Goal: Find contact information: Find contact information

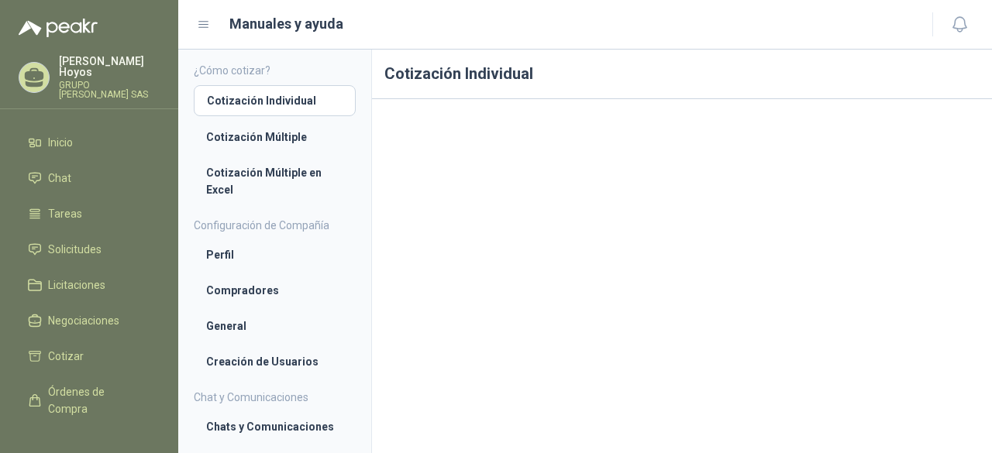
click at [551, 72] on h1 "Cotización Individual" at bounding box center [682, 75] width 620 height 50
click at [76, 249] on link "Solicitudes" at bounding box center [89, 249] width 141 height 29
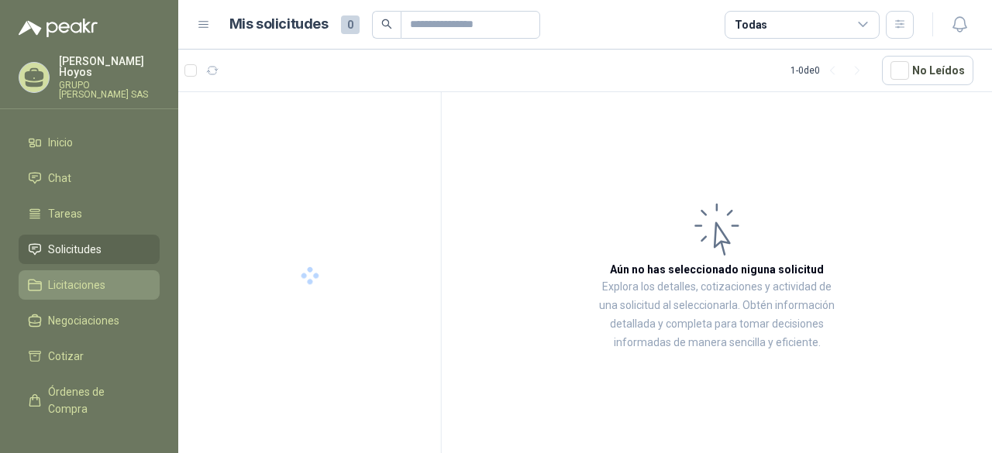
click at [78, 277] on span "Licitaciones" at bounding box center [76, 285] width 57 height 17
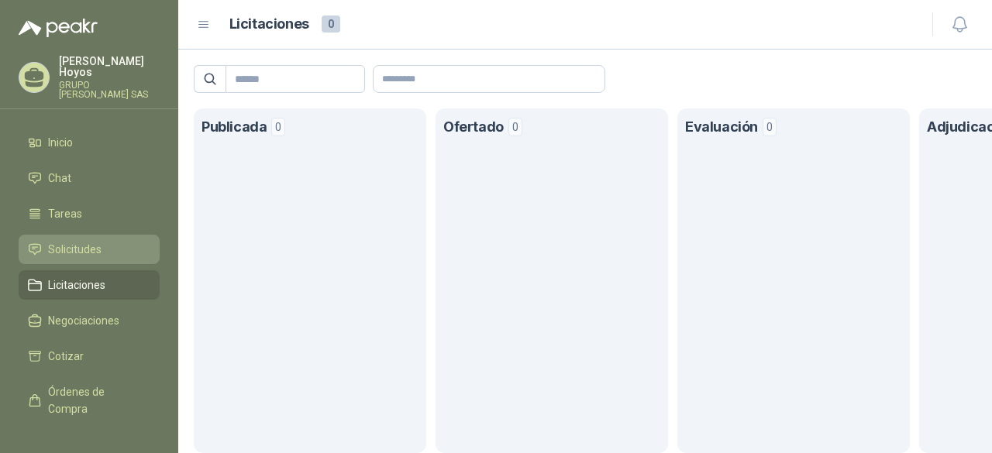
click at [83, 250] on link "Solicitudes" at bounding box center [89, 249] width 141 height 29
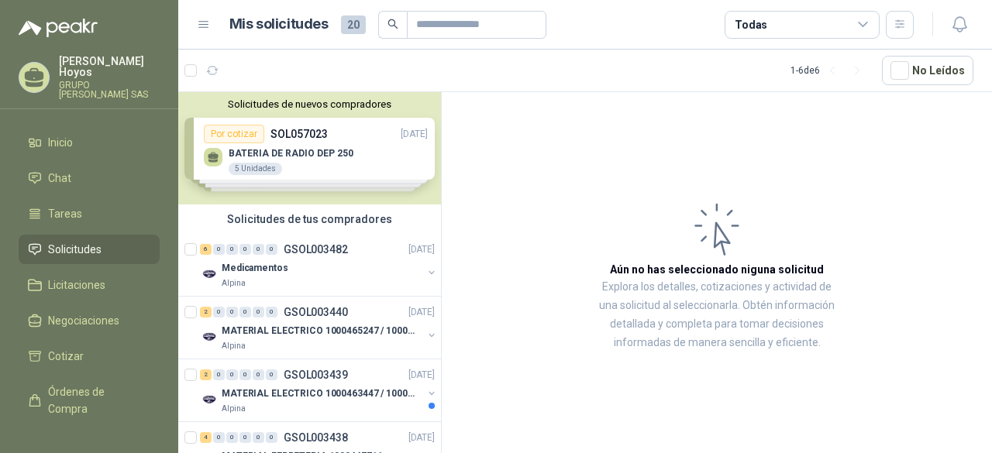
click at [375, 134] on div "Solicitudes de nuevos compradores Por cotizar SOL057023 [DATE] BATERIA DE RADIO…" at bounding box center [309, 148] width 263 height 112
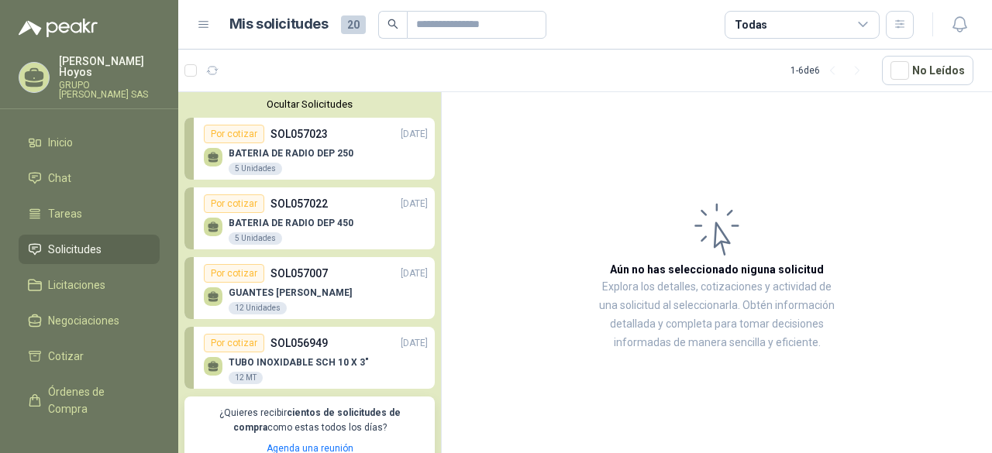
click at [321, 153] on p "BATERIA DE RADIO DEP 250" at bounding box center [291, 153] width 125 height 11
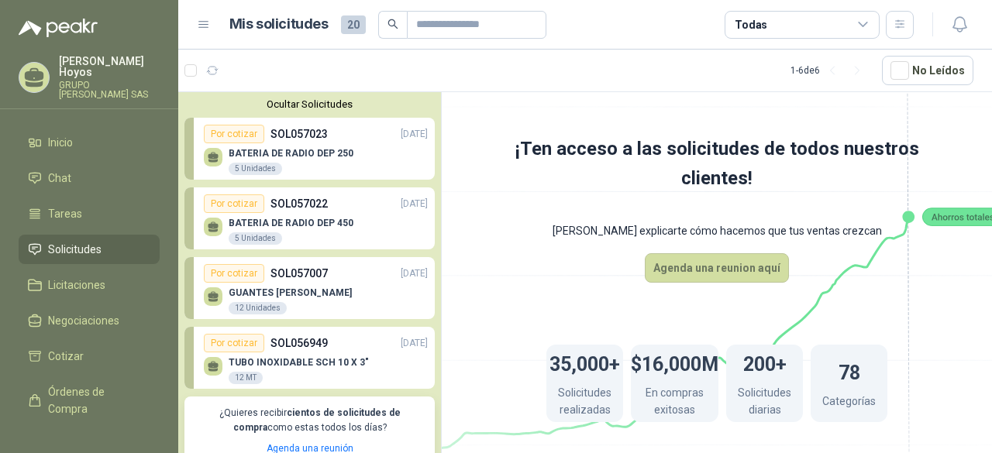
click at [318, 146] on div "BATERIA DE RADIO DEP 250 5 Unidades" at bounding box center [316, 159] width 224 height 33
click at [273, 218] on p "BATERIA DE RADIO DEP 450" at bounding box center [291, 223] width 125 height 11
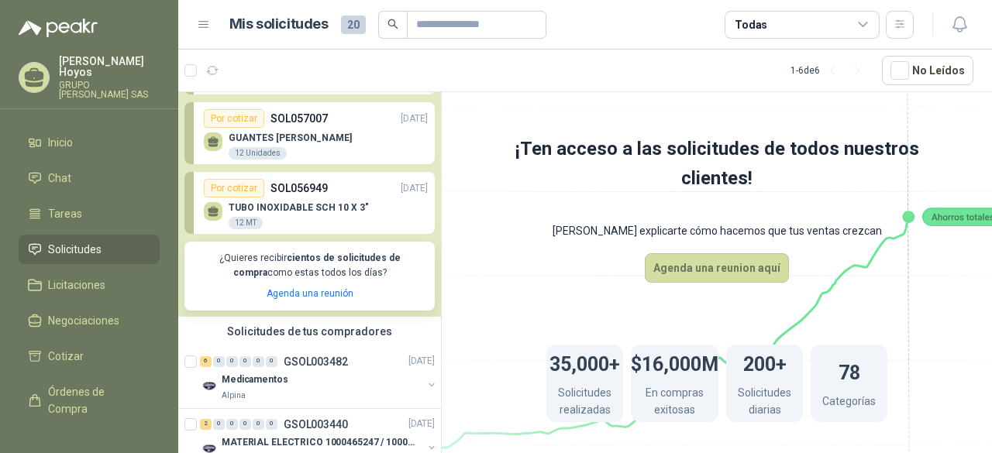
scroll to position [77, 0]
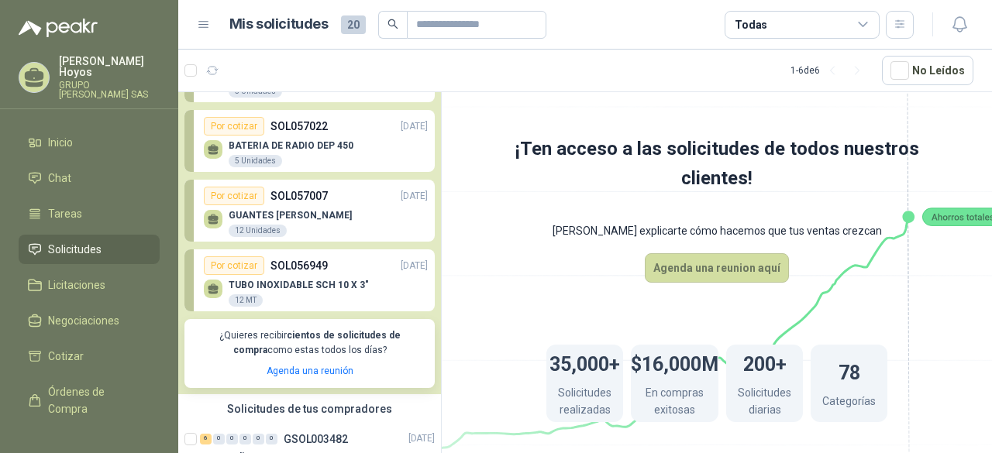
click at [299, 276] on div "TUBO INOXIDABLE SCH 10 X 3" 12 MT" at bounding box center [316, 291] width 224 height 33
click at [234, 298] on div "12 MT" at bounding box center [246, 300] width 34 height 12
click at [227, 260] on div "Por cotizar" at bounding box center [234, 265] width 60 height 19
click at [215, 290] on icon at bounding box center [213, 287] width 11 height 7
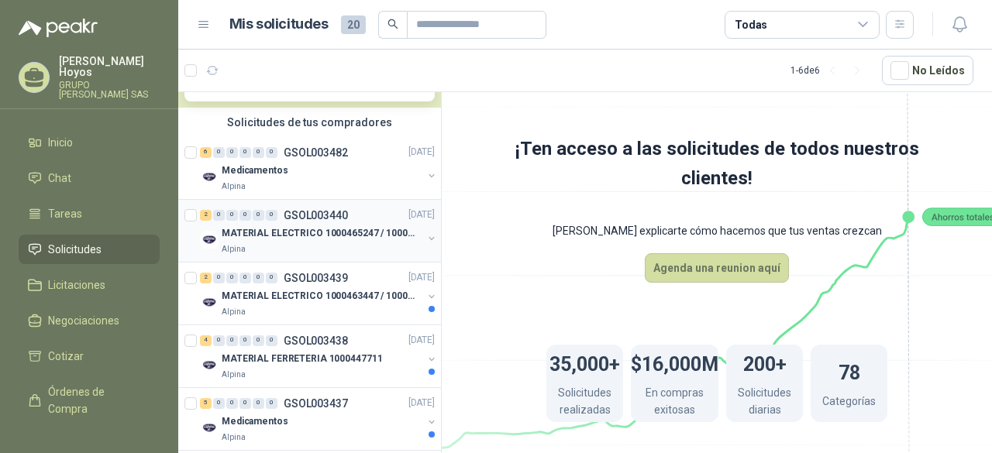
scroll to position [452, 0]
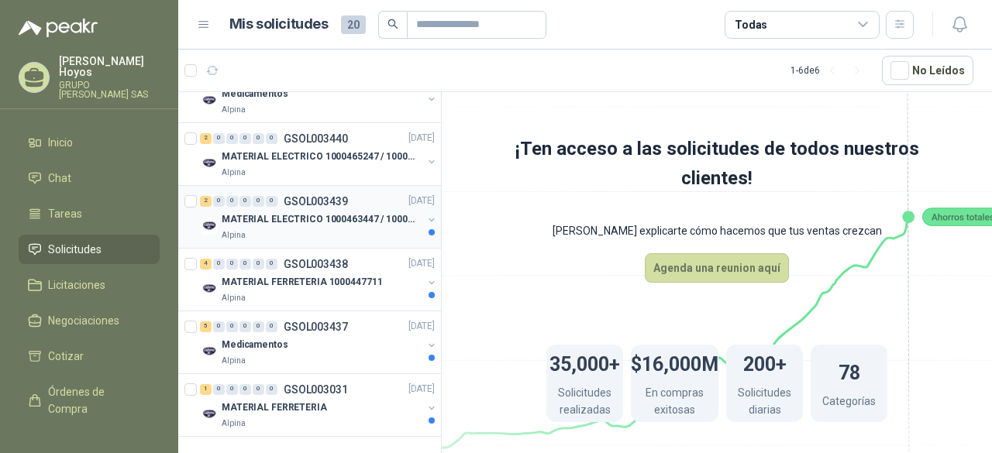
click at [290, 213] on p "MATERIAL ELECTRICO 1000463447 / 1000465800" at bounding box center [318, 219] width 193 height 15
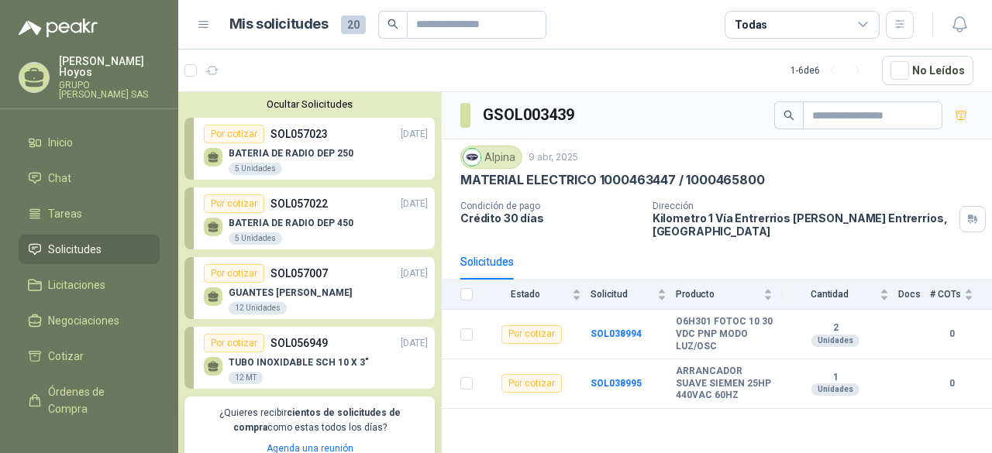
click at [284, 149] on p "BATERIA DE RADIO DEP 250" at bounding box center [291, 153] width 125 height 11
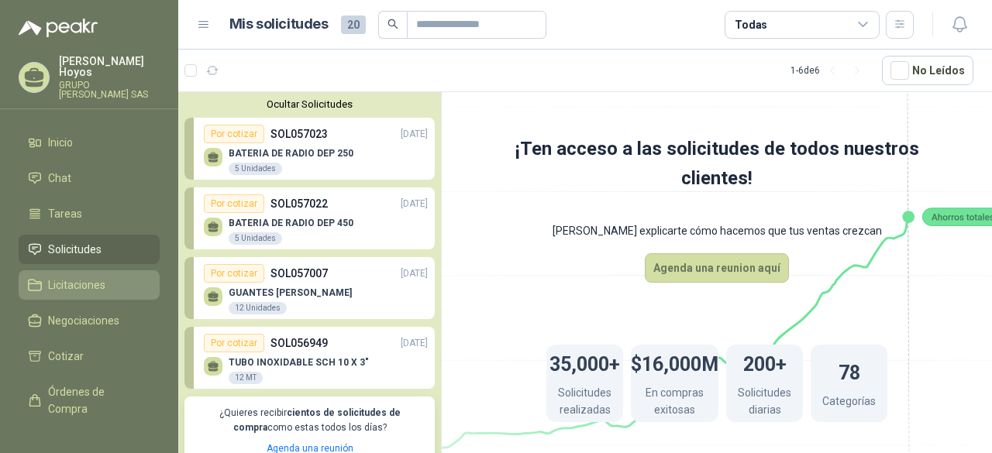
click at [85, 277] on span "Licitaciones" at bounding box center [76, 285] width 57 height 17
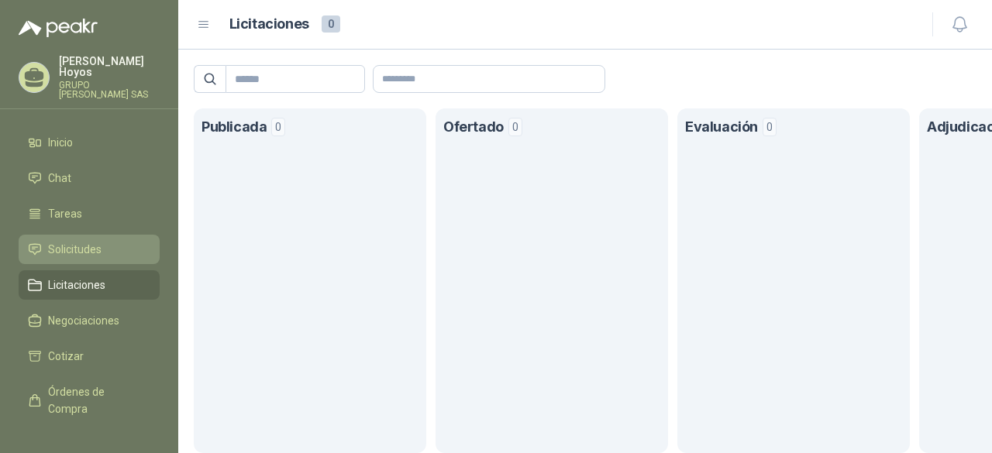
click at [90, 244] on span "Solicitudes" at bounding box center [74, 249] width 53 height 17
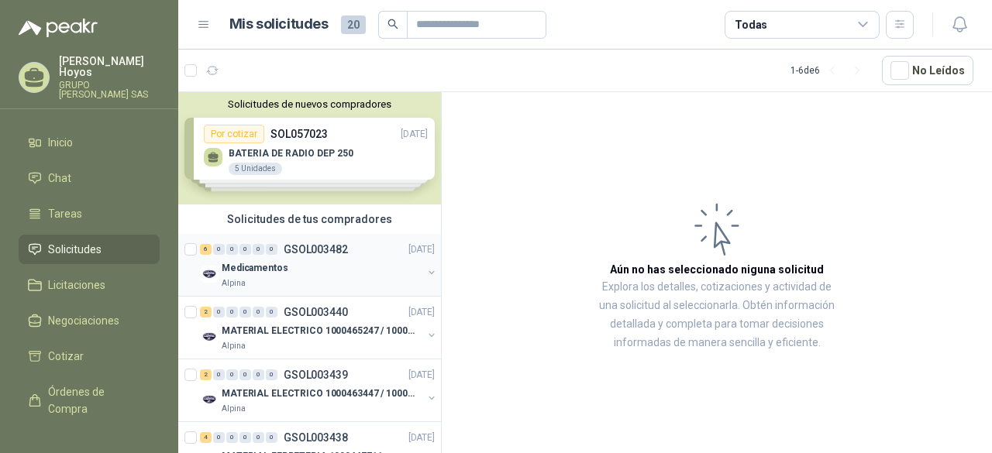
click at [325, 259] on div "Medicamentos" at bounding box center [322, 268] width 201 height 19
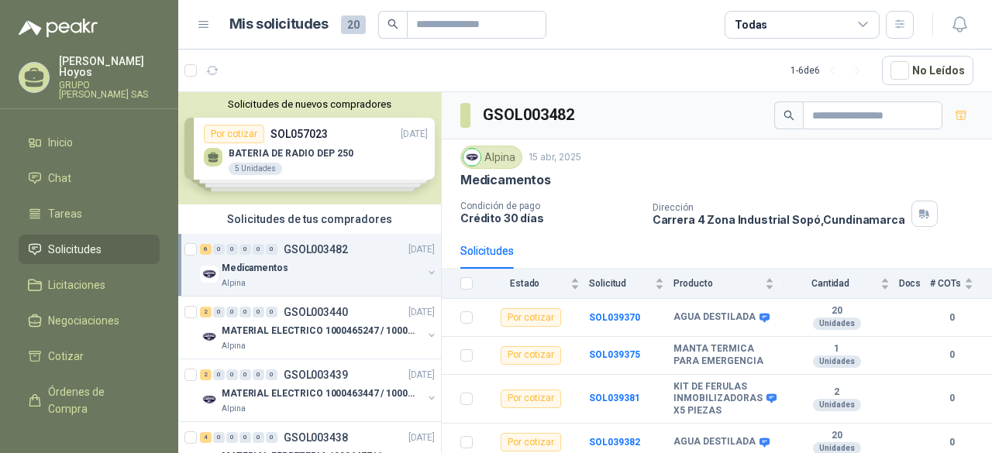
click at [297, 136] on div "Solicitudes de nuevos compradores Por cotizar SOL057023 [DATE] BATERIA DE RADIO…" at bounding box center [309, 148] width 263 height 112
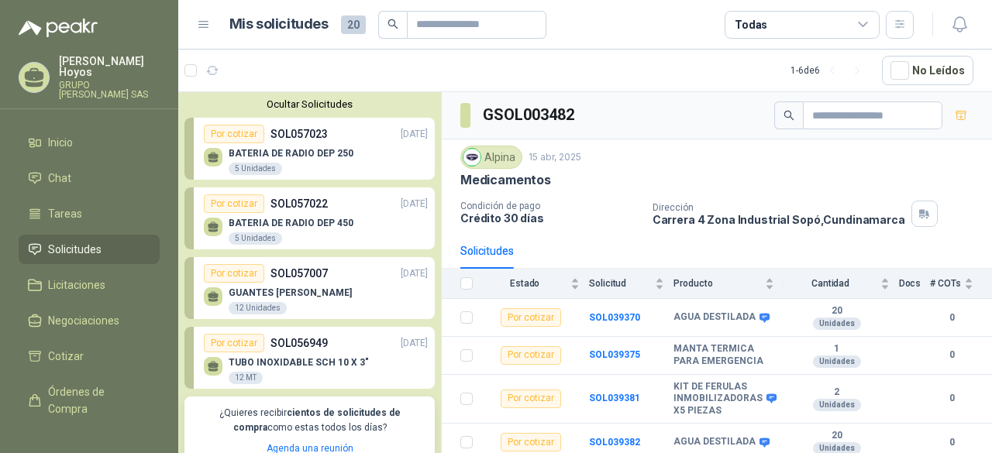
click at [330, 139] on div "Por cotizar SOL057023 [DATE]" at bounding box center [316, 134] width 224 height 19
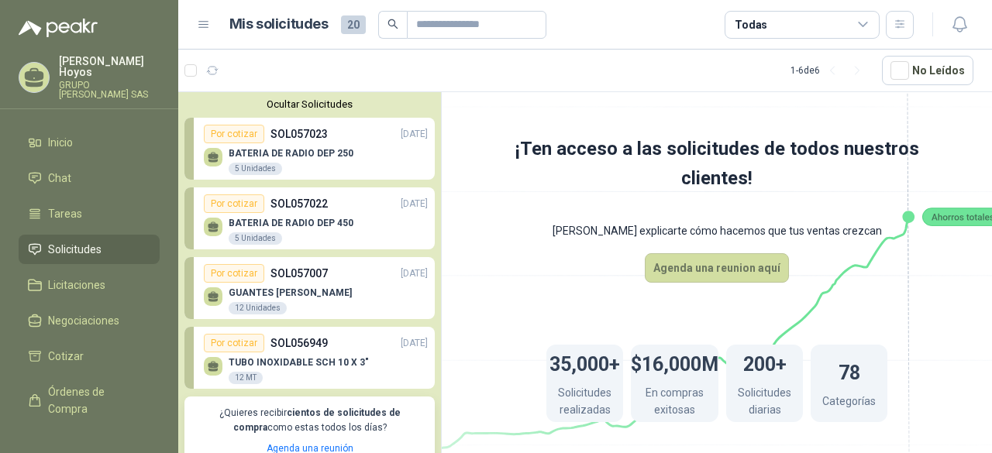
click at [287, 140] on p "SOL057023" at bounding box center [298, 134] width 57 height 17
click at [208, 154] on icon at bounding box center [213, 155] width 11 height 7
drag, startPoint x: 243, startPoint y: 168, endPoint x: 291, endPoint y: 139, distance: 56.6
click at [243, 168] on div "5 Unidades" at bounding box center [255, 169] width 53 height 12
click at [294, 216] on div "BATERIA DE RADIO DEP 450 5 Unidades" at bounding box center [316, 229] width 224 height 33
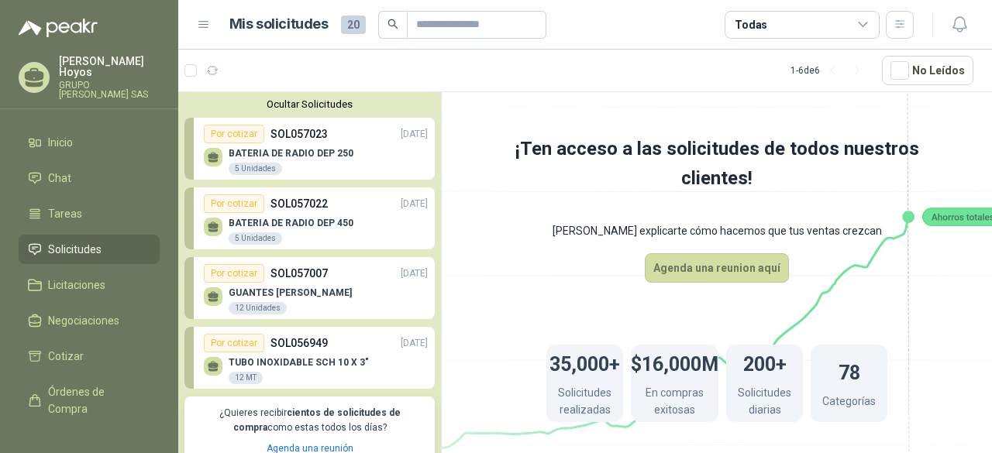
click at [327, 280] on div "Por cotizar SOL057007 [DATE]" at bounding box center [316, 273] width 224 height 19
click at [313, 143] on div "BATERIA DE RADIO DEP 250 5 Unidades" at bounding box center [316, 159] width 224 height 33
click at [327, 100] on button "Ocultar Solicitudes" at bounding box center [309, 104] width 250 height 12
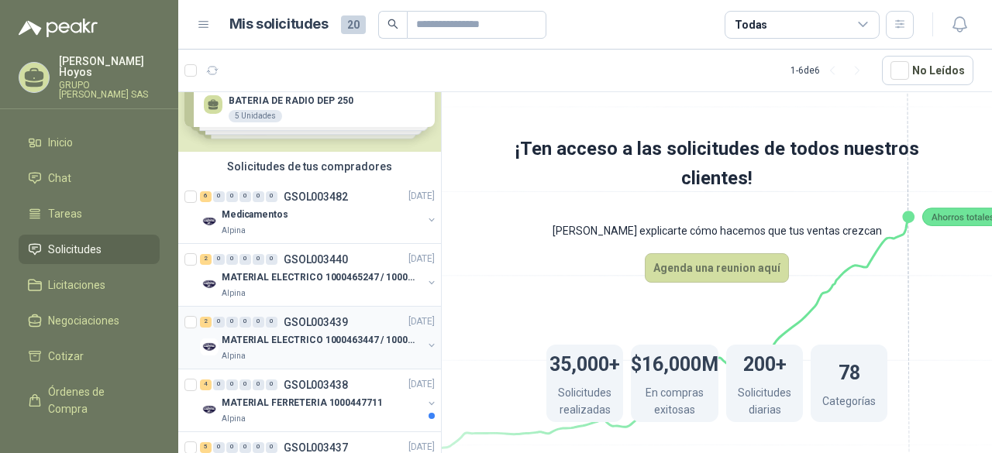
scroll to position [29, 0]
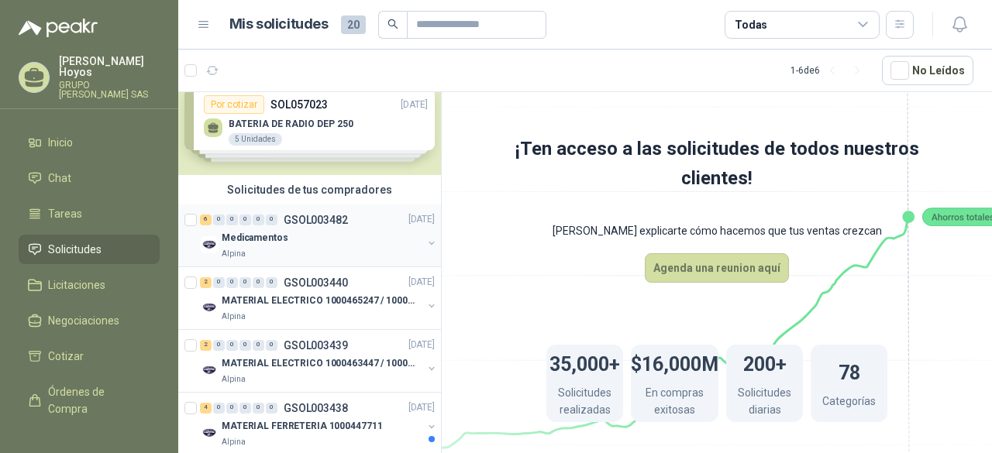
click at [316, 236] on div "Medicamentos" at bounding box center [322, 238] width 201 height 19
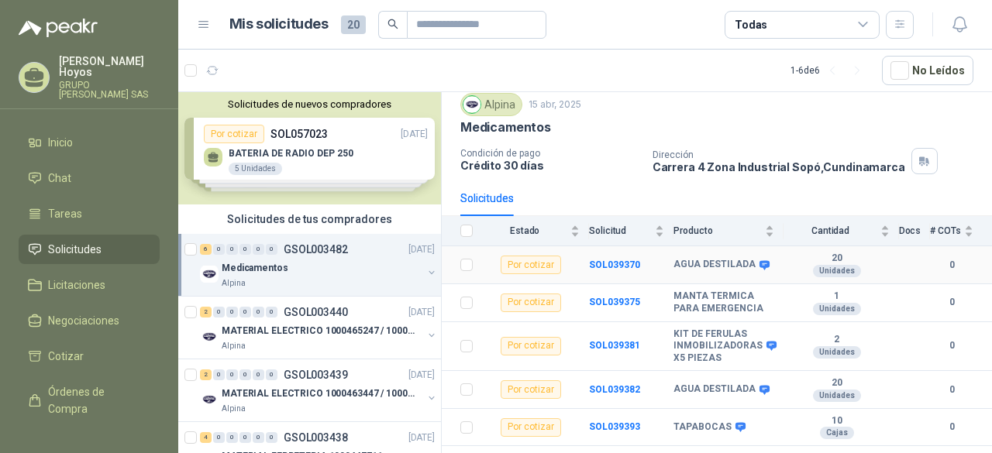
scroll to position [76, 0]
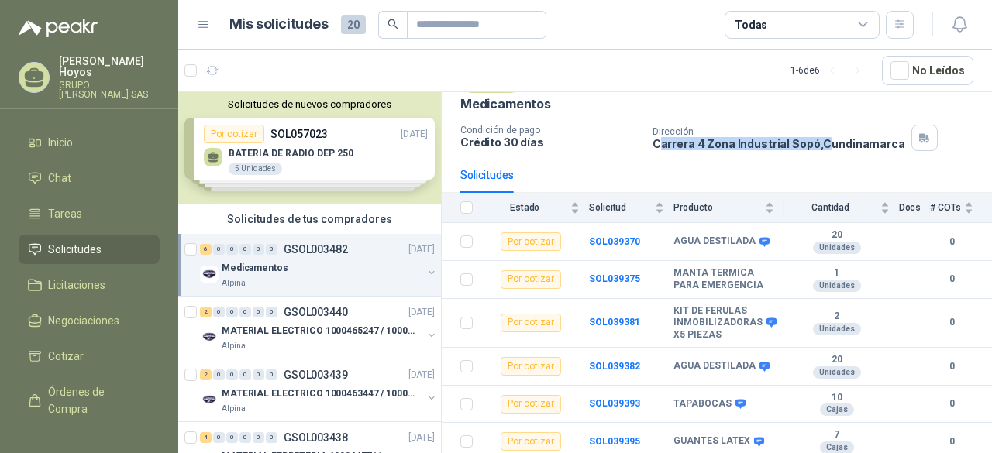
drag, startPoint x: 654, startPoint y: 142, endPoint x: 816, endPoint y: 136, distance: 162.0
click at [816, 137] on p "Carrera 4 Zona Industrial Sopó , [GEOGRAPHIC_DATA]" at bounding box center [778, 143] width 253 height 13
click at [619, 241] on b "SOL039370" at bounding box center [614, 241] width 51 height 11
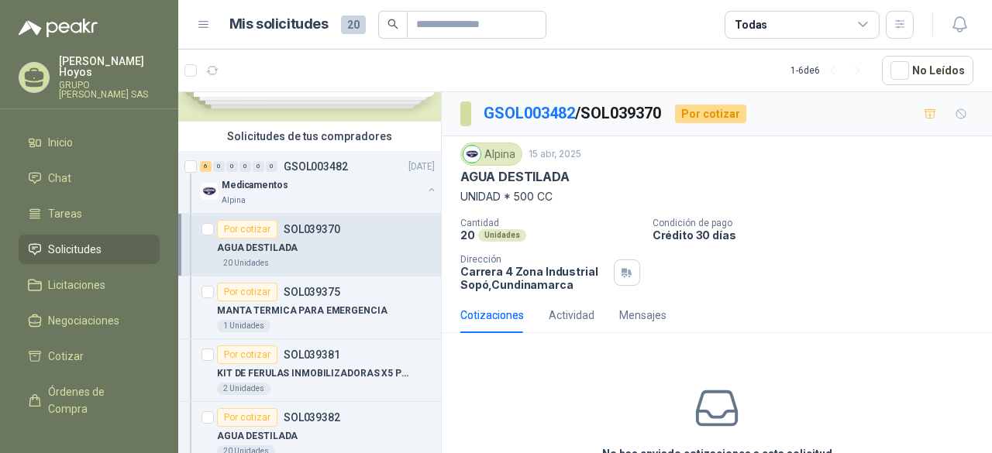
scroll to position [17, 0]
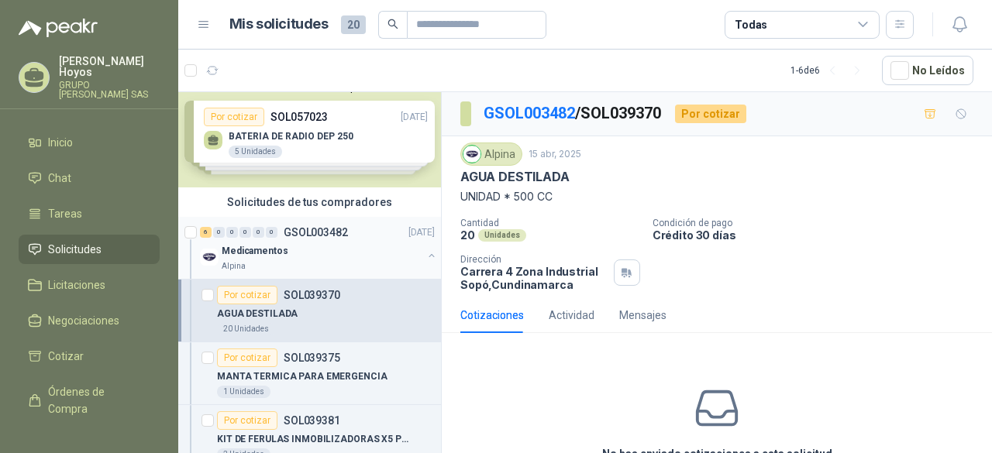
click at [327, 256] on div "Medicamentos" at bounding box center [322, 251] width 201 height 19
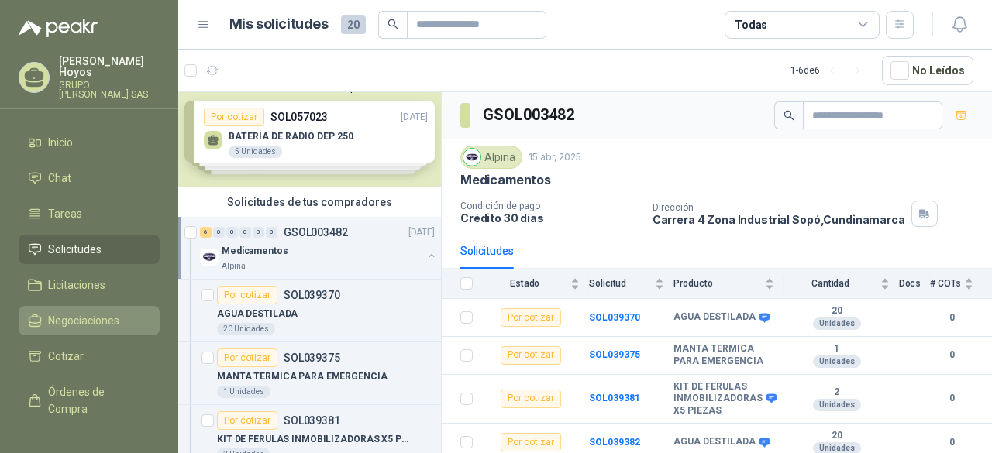
click at [57, 314] on span "Negociaciones" at bounding box center [83, 320] width 71 height 17
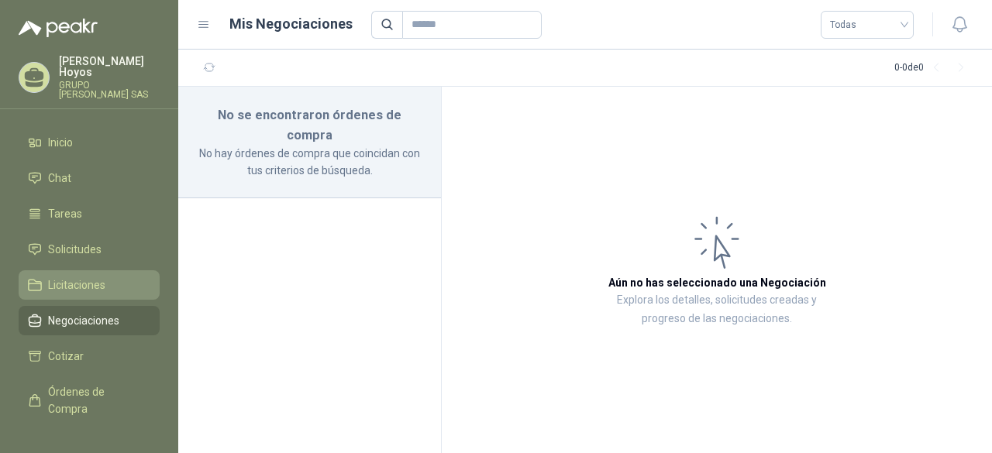
click at [74, 277] on span "Licitaciones" at bounding box center [76, 285] width 57 height 17
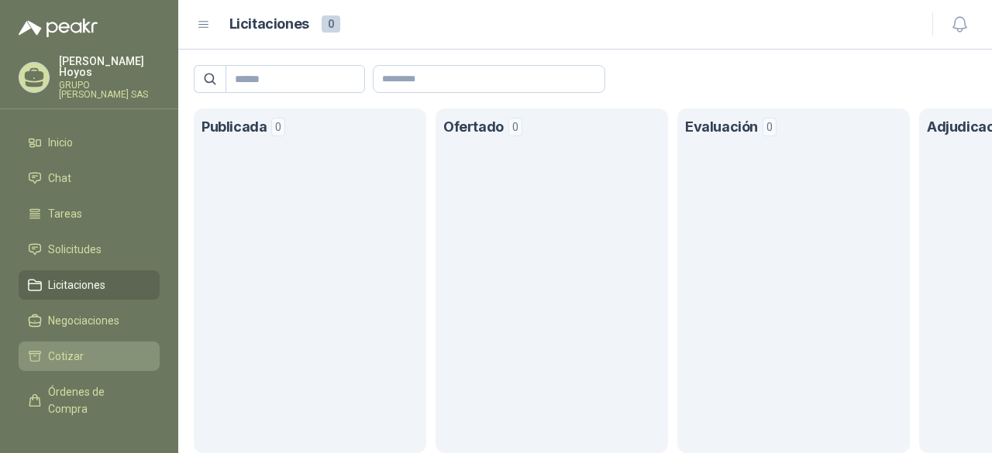
click at [62, 356] on link "Cotizar" at bounding box center [89, 356] width 141 height 29
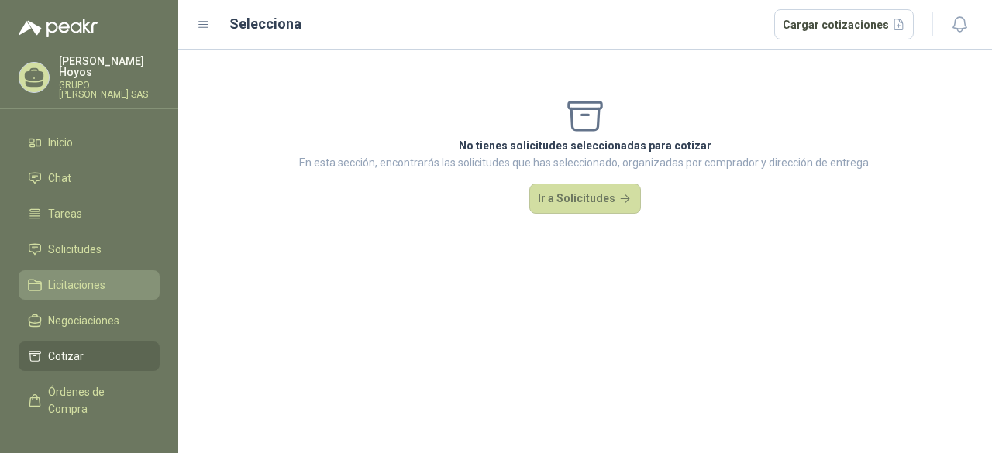
click at [59, 277] on span "Licitaciones" at bounding box center [76, 285] width 57 height 17
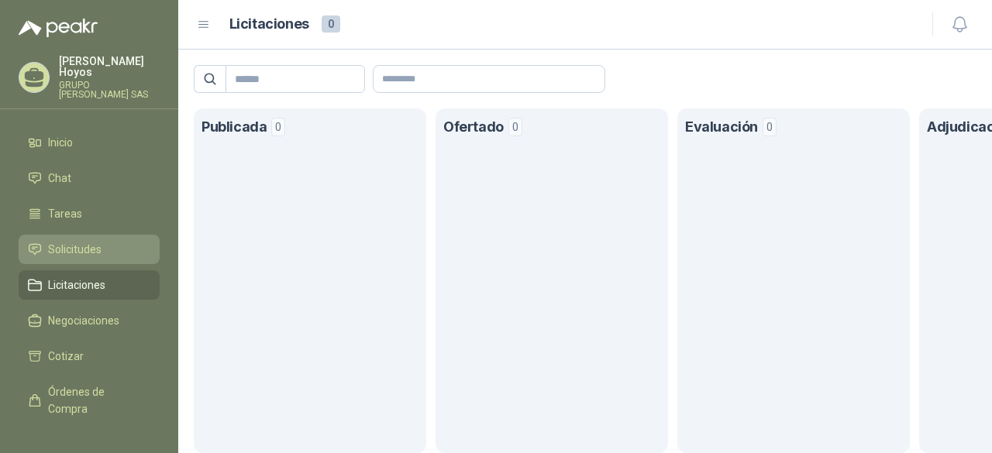
click at [91, 241] on span "Solicitudes" at bounding box center [74, 249] width 53 height 17
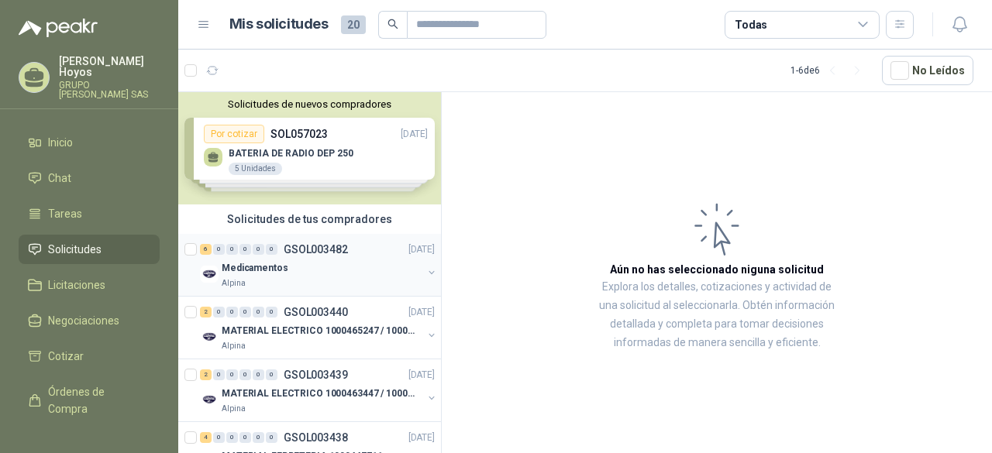
click at [313, 274] on div "Medicamentos" at bounding box center [322, 268] width 201 height 19
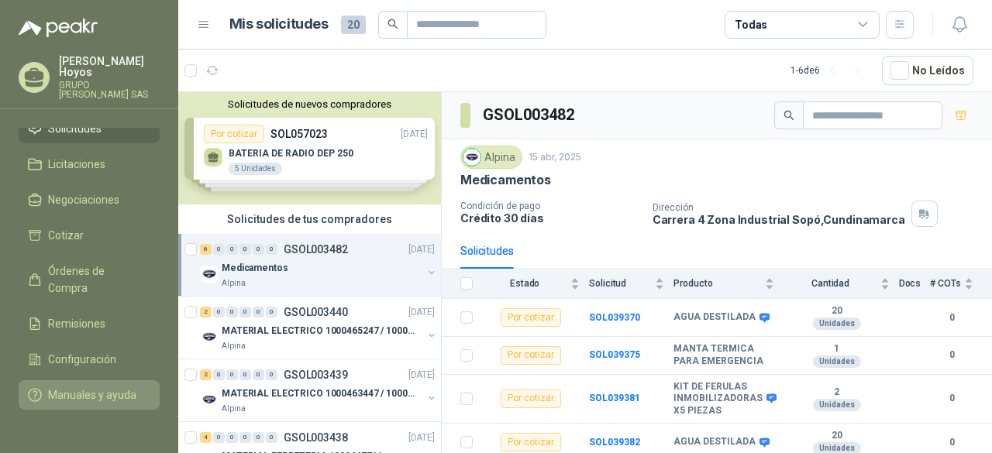
click at [63, 387] on span "Manuales y ayuda" at bounding box center [92, 395] width 88 height 17
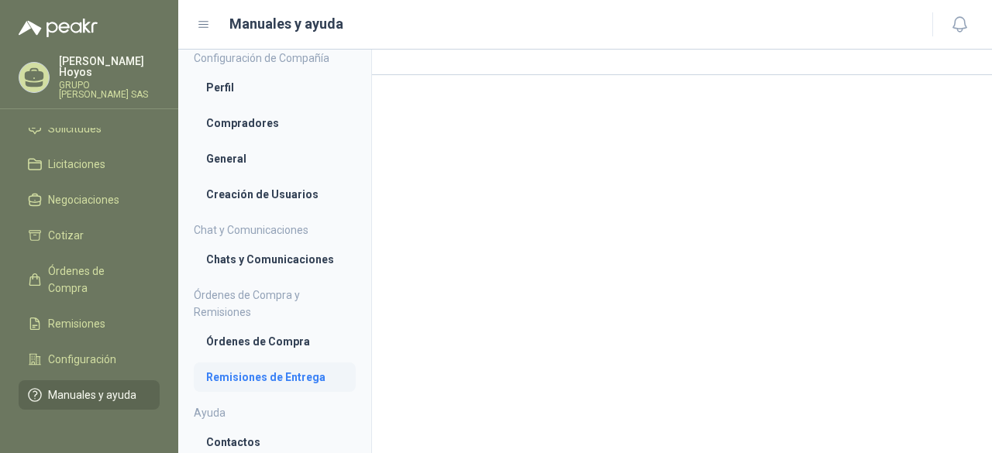
scroll to position [169, 0]
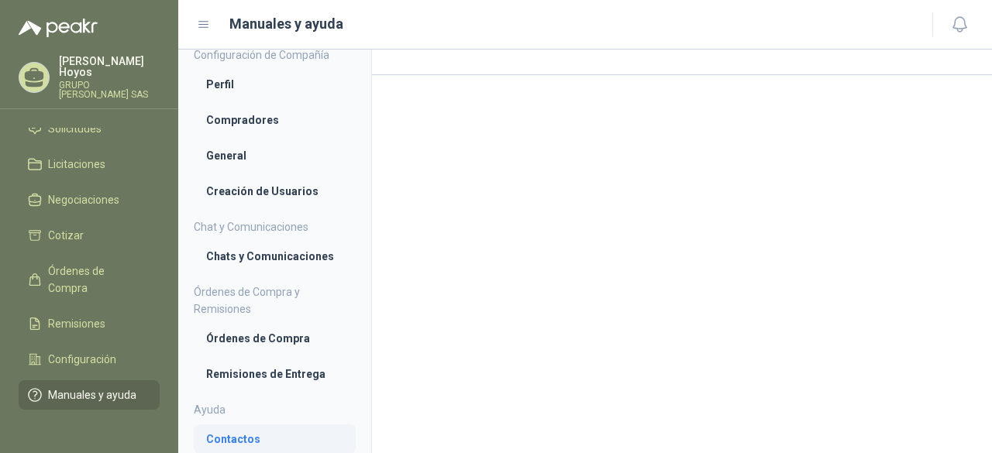
click at [261, 443] on li "Contactos" at bounding box center [274, 439] width 137 height 17
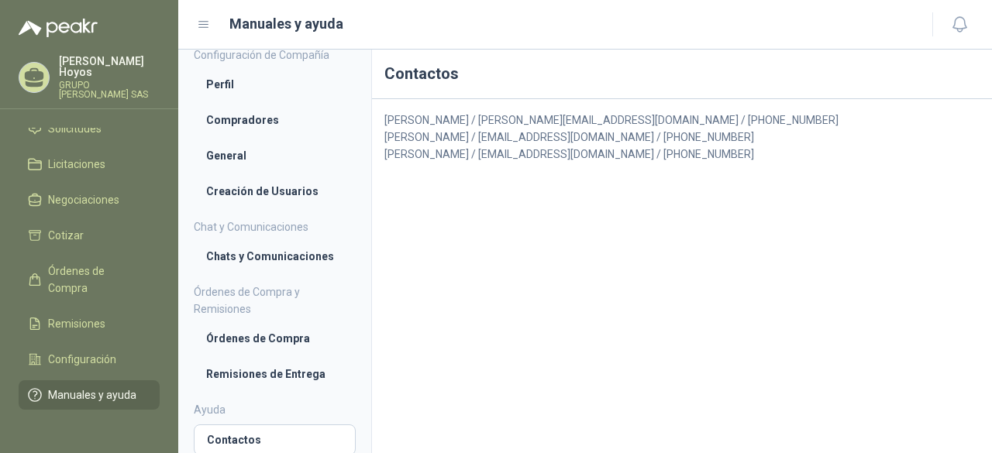
drag, startPoint x: 673, startPoint y: 127, endPoint x: 634, endPoint y: 193, distance: 76.8
click at [634, 193] on div "Contactos [PERSON_NAME] / [EMAIL_ADDRESS][DOMAIN_NAME] / [PHONE_NUMBER] [PERSON…" at bounding box center [682, 252] width 620 height 404
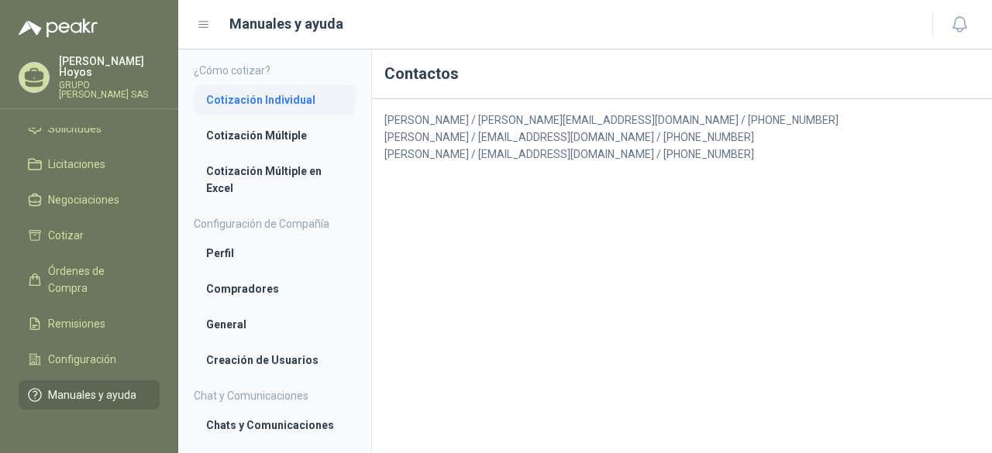
click at [270, 99] on li "Cotización Individual" at bounding box center [274, 99] width 137 height 17
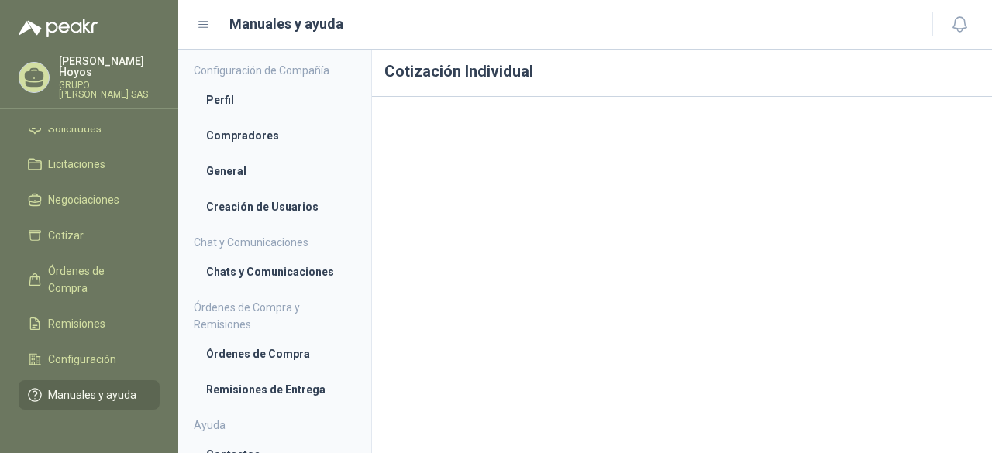
scroll to position [3, 0]
